Goal: Find specific page/section: Find specific page/section

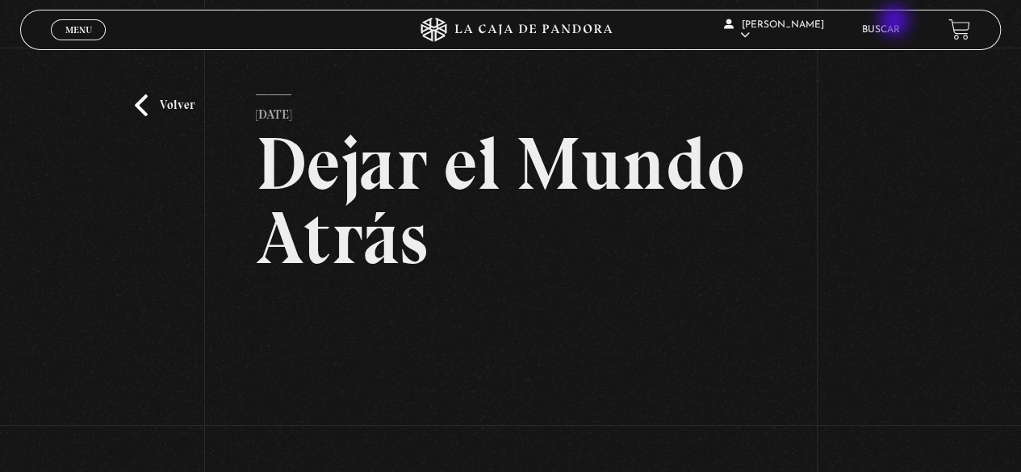
click at [896, 23] on li "Buscar" at bounding box center [881, 29] width 38 height 25
click at [896, 20] on li "Buscar" at bounding box center [881, 29] width 38 height 25
click at [890, 25] on link "Buscar" at bounding box center [881, 30] width 38 height 10
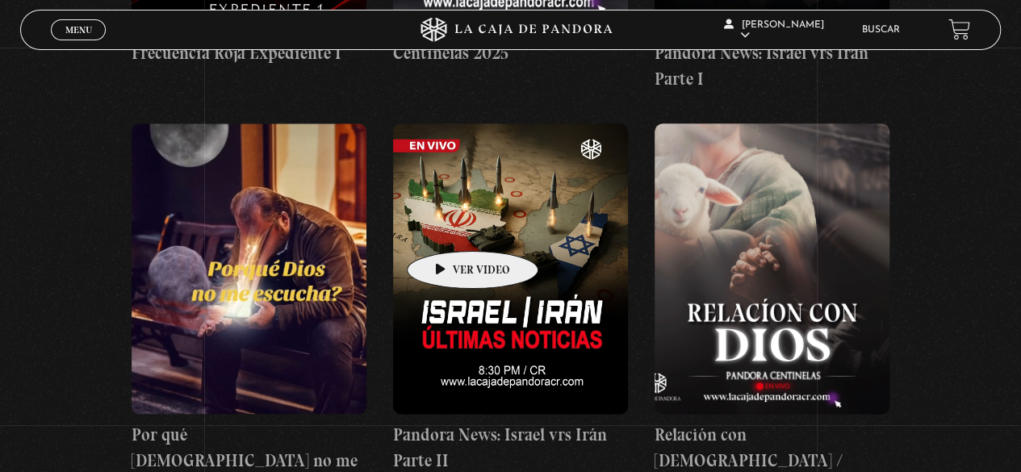
scroll to position [967, 0]
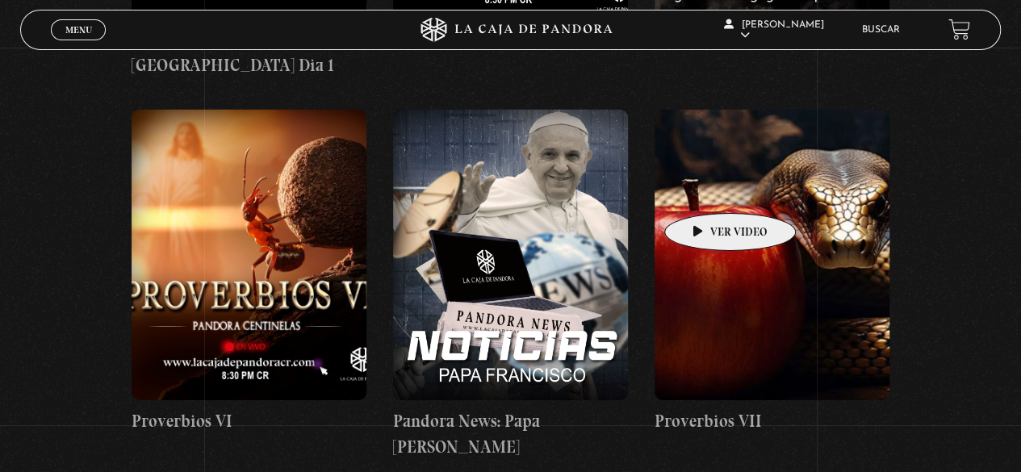
click at [728, 188] on figure at bounding box center [771, 255] width 235 height 290
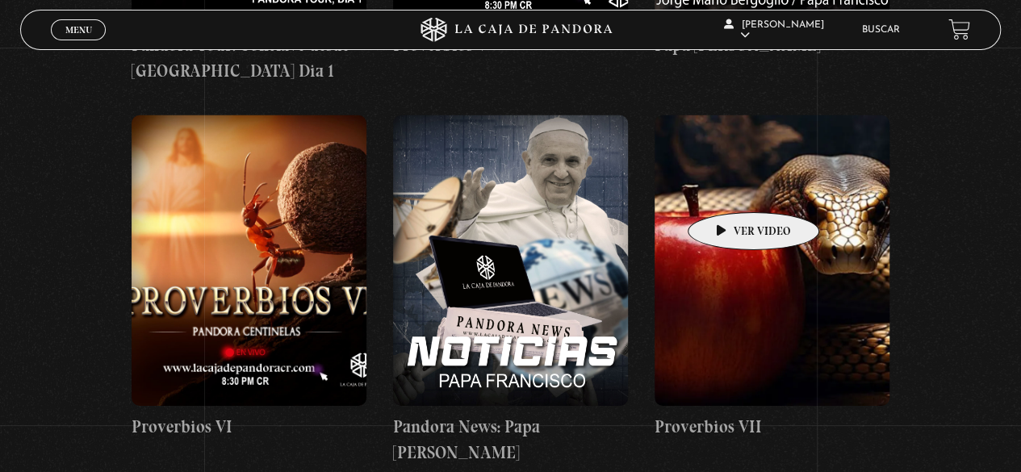
scroll to position [2500, 0]
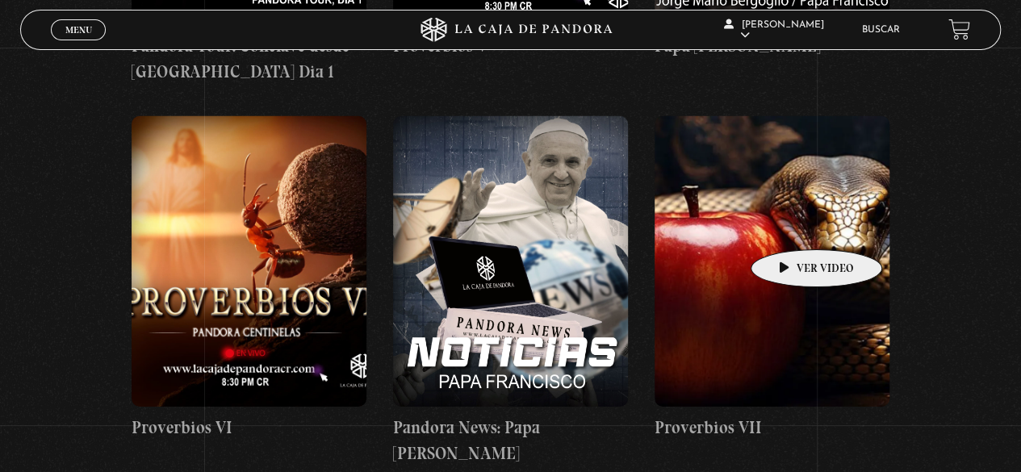
click at [792, 225] on figure at bounding box center [771, 261] width 235 height 290
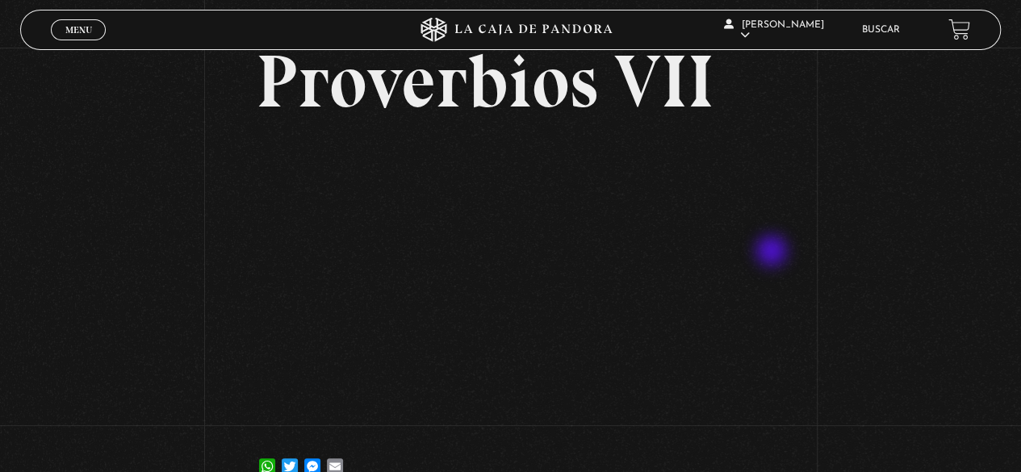
scroll to position [81, 0]
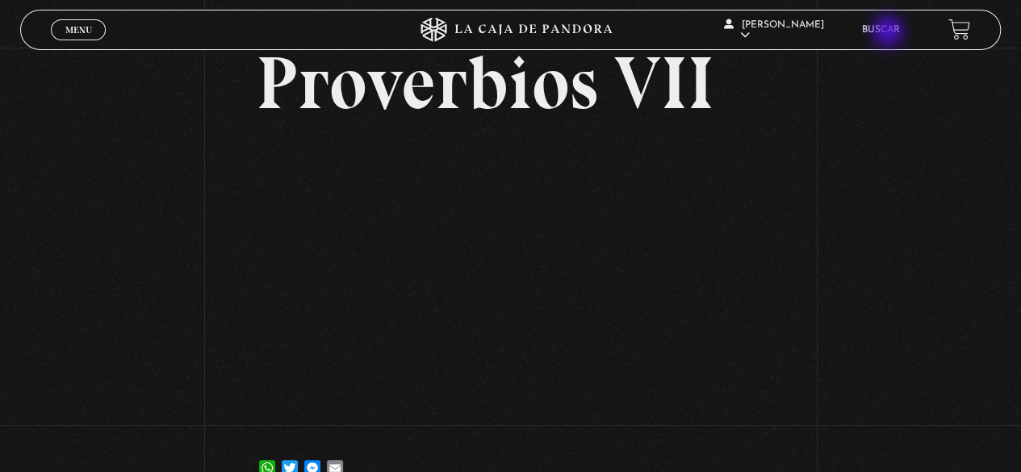
click at [889, 32] on link "Buscar" at bounding box center [881, 30] width 38 height 10
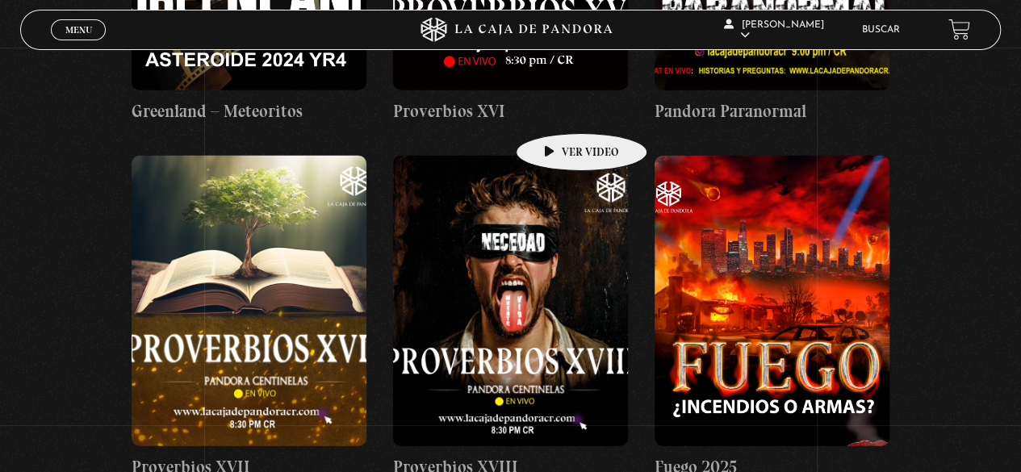
scroll to position [5082, 0]
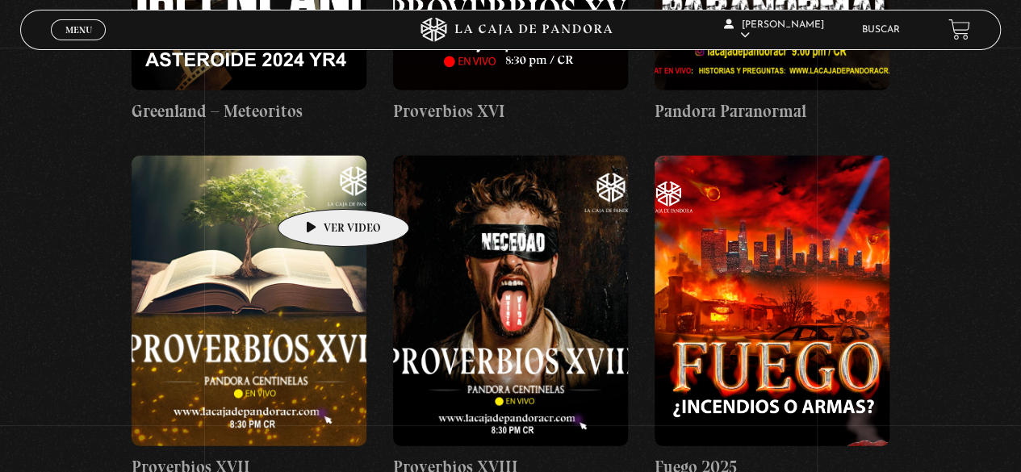
click at [318, 185] on figure at bounding box center [249, 301] width 235 height 290
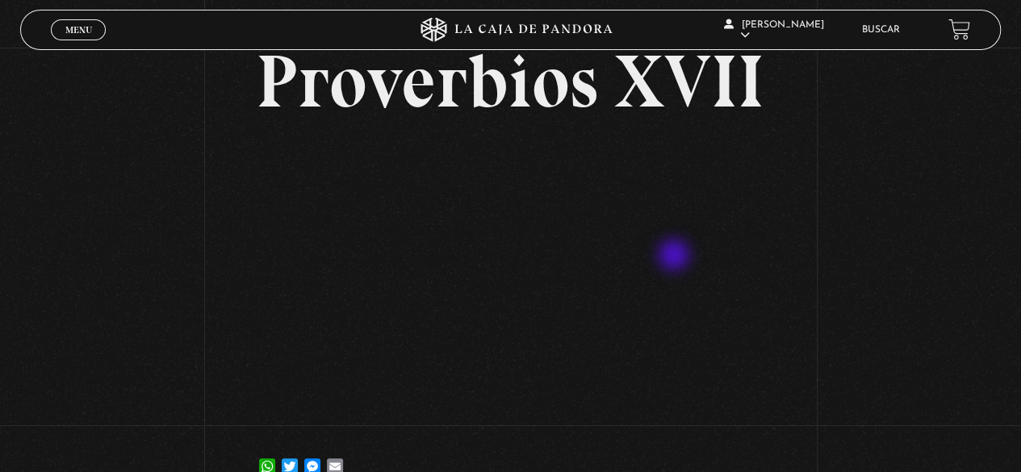
scroll to position [82, 0]
